Goal: Task Accomplishment & Management: Use online tool/utility

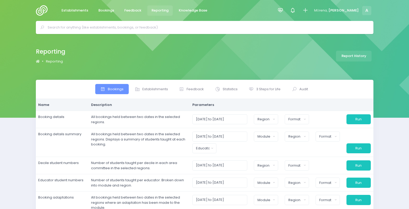
select select
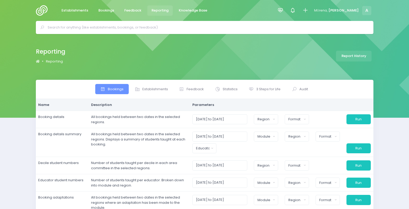
select select
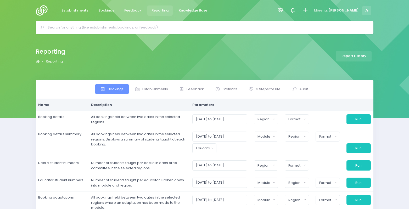
select select
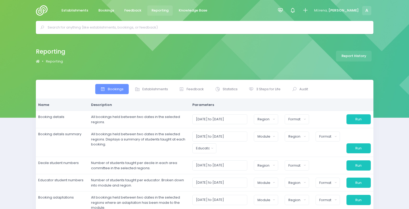
select select
click at [270, 87] on span "3 Steps for Life" at bounding box center [268, 89] width 24 height 5
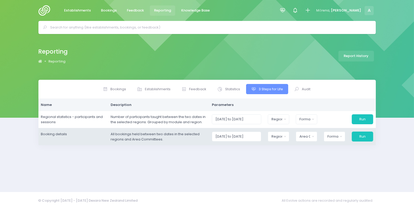
click at [292, 134] on div "[GEOGRAPHIC_DATA] [GEOGRAPHIC_DATA] [GEOGRAPHIC_DATA] National Headquarters Reg…" at bounding box center [278, 136] width 28 height 10
drag, startPoint x: 285, startPoint y: 136, endPoint x: 293, endPoint y: 134, distance: 8.4
click at [292, 134] on div "[GEOGRAPHIC_DATA] [GEOGRAPHIC_DATA] [GEOGRAPHIC_DATA] National Headquarters Reg…" at bounding box center [278, 136] width 28 height 10
click at [280, 136] on div "Region" at bounding box center [276, 136] width 11 height 5
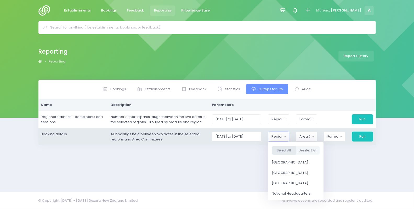
click at [284, 149] on button "Select All" at bounding box center [284, 150] width 24 height 9
select select "Northern"
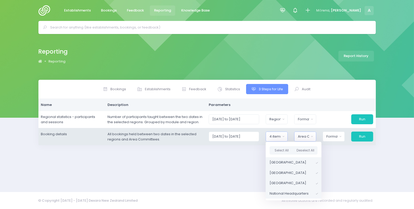
click at [306, 135] on div "Area Committee" at bounding box center [303, 136] width 11 height 5
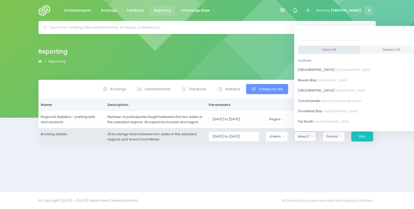
click at [327, 49] on button "Select All" at bounding box center [329, 49] width 62 height 9
select select "[GEOGRAPHIC_DATA]"
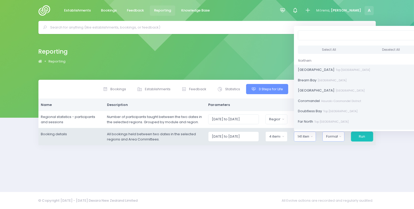
click at [334, 134] on div "Format" at bounding box center [332, 136] width 12 height 5
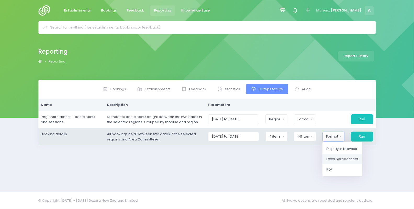
click at [342, 161] on span "Excel Spreadsheet" at bounding box center [342, 158] width 32 height 5
select select "excel"
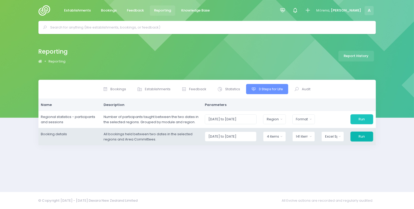
click at [357, 134] on button "Run" at bounding box center [361, 136] width 22 height 10
